Goal: Use online tool/utility: Utilize a website feature to perform a specific function

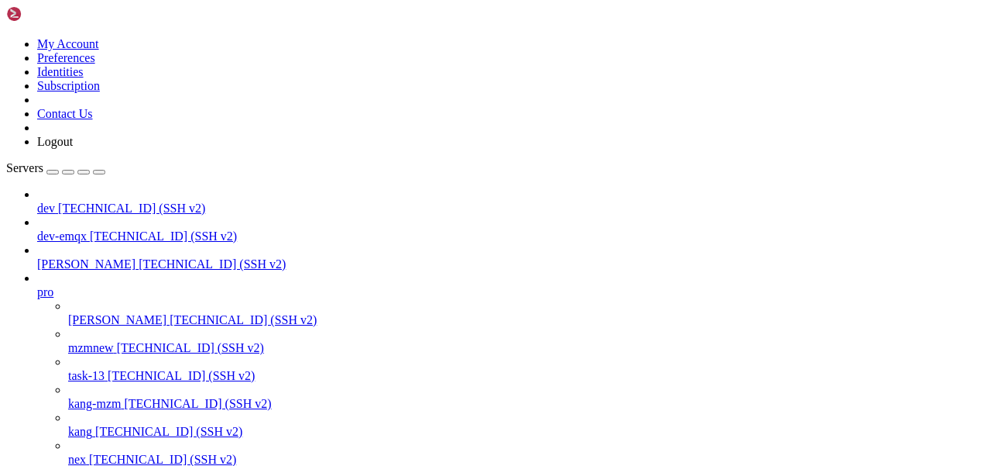
scroll to position [119, 0]
